Goal: Task Accomplishment & Management: Use online tool/utility

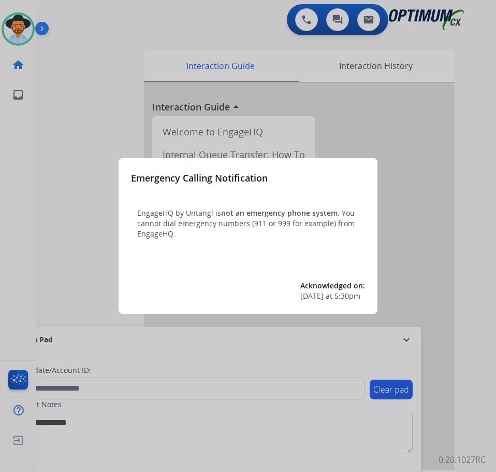
click at [469, 240] on div at bounding box center [248, 236] width 496 height 472
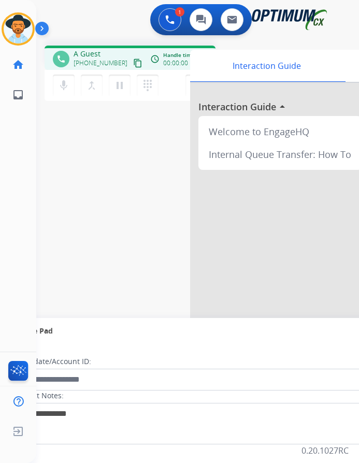
click at [120, 21] on div "1 Voice Interactions 0 Chat Interactions 0 Email Interactions" at bounding box center [190, 20] width 290 height 33
click at [94, 64] on span "[PHONE_NUMBER]" at bounding box center [101, 63] width 54 height 8
click at [96, 56] on span "[PHONE_NUMBER]" at bounding box center [106, 54] width 64 height 10
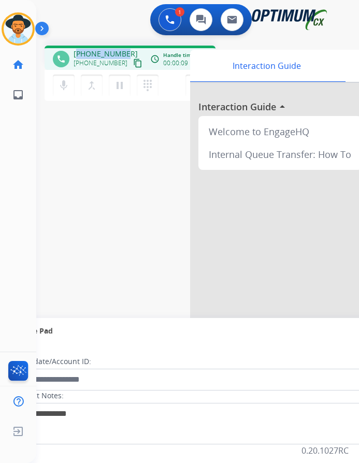
copy span "18625889694"
